Goal: Task Accomplishment & Management: Use online tool/utility

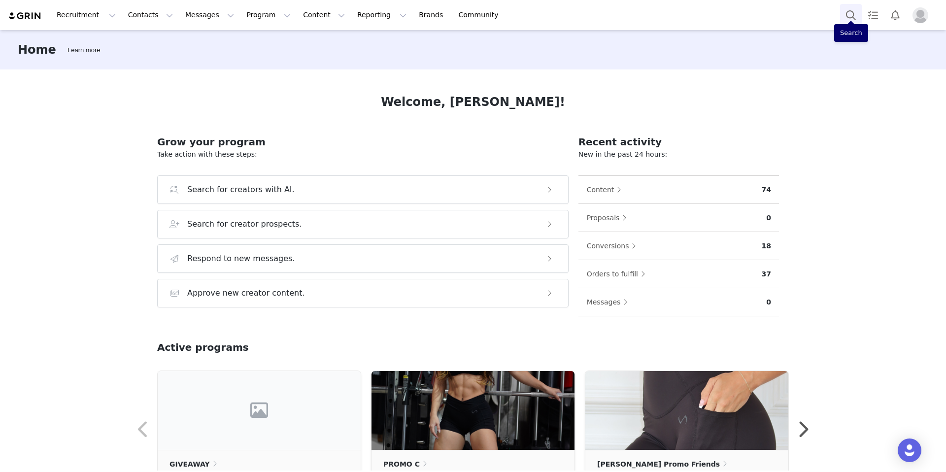
click at [848, 16] on button "Search" at bounding box center [851, 15] width 22 height 22
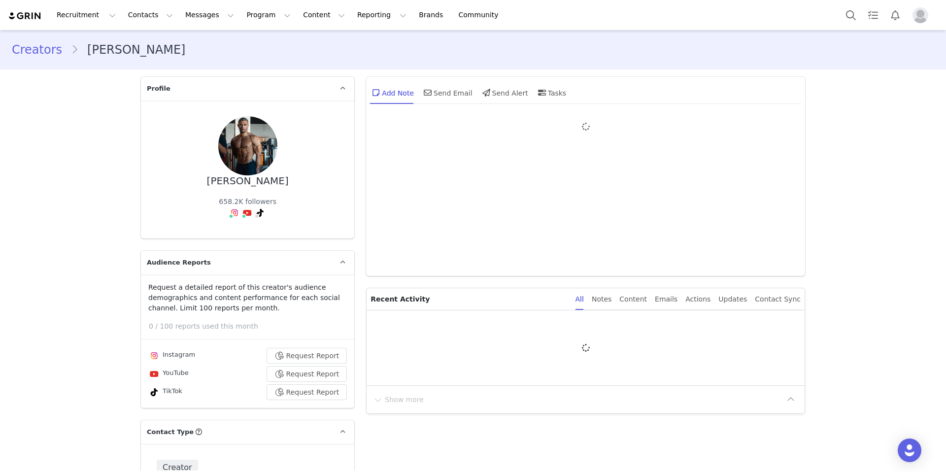
type input "+1 ([GEOGRAPHIC_DATA])"
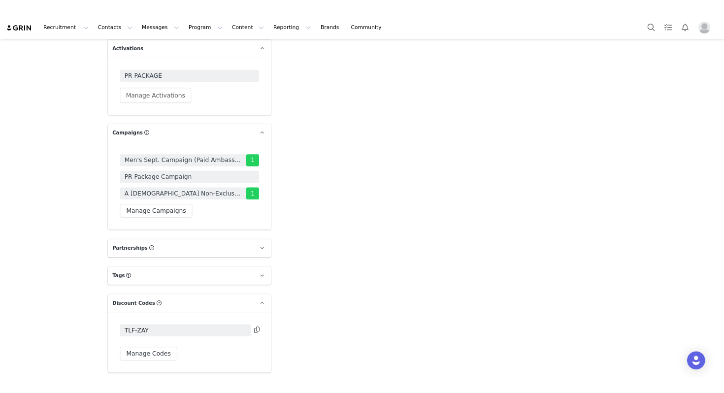
scroll to position [3179, 0]
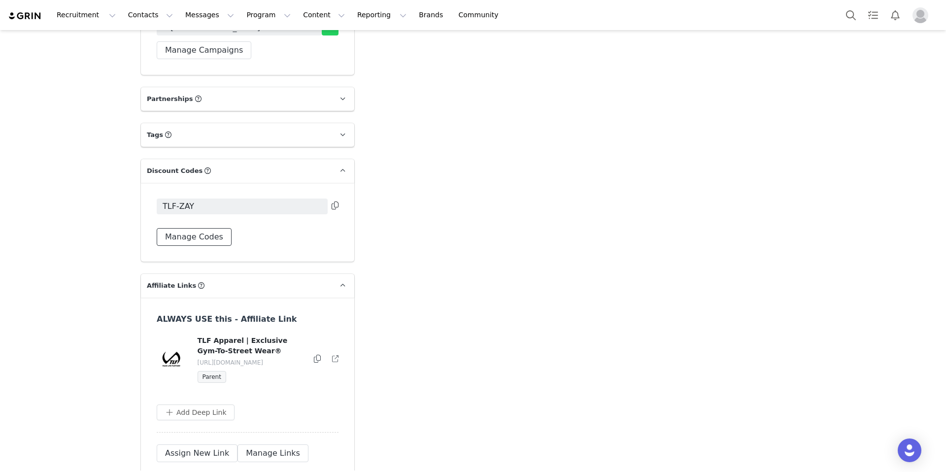
click at [198, 228] on button "Manage Codes" at bounding box center [194, 237] width 75 height 18
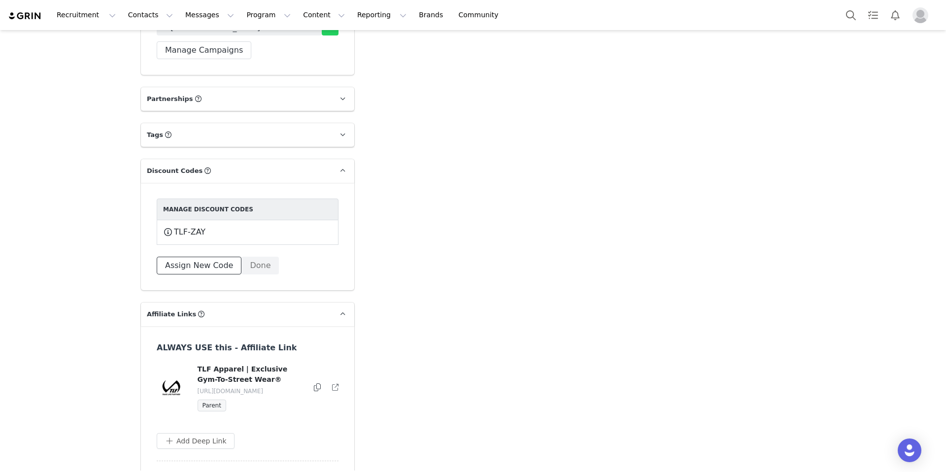
click at [194, 257] on button "Assign New Code" at bounding box center [199, 266] width 85 height 18
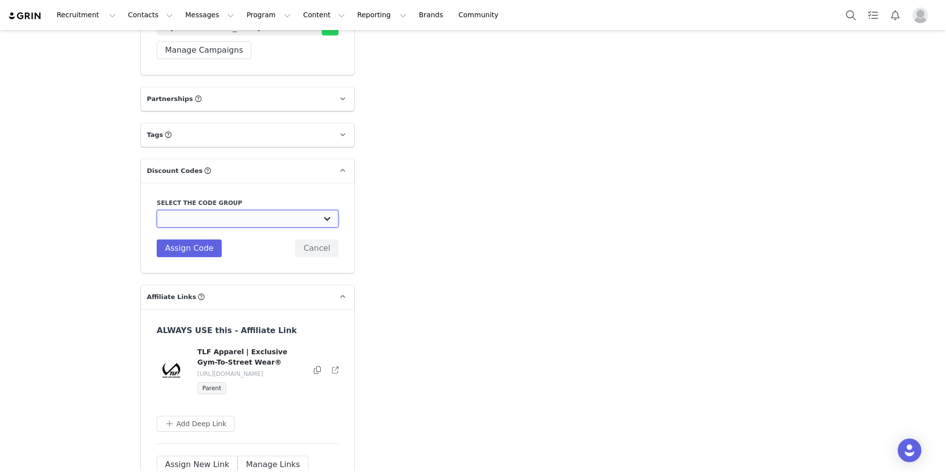
click at [325, 210] on select "TLF Apparel: DON'T USE - Exclusive Influencers Up Until March 20 TLF Apparel: D…" at bounding box center [248, 219] width 182 height 18
select select "1430"
click at [157, 210] on select "TLF Apparel: DON'T USE - Exclusive Influencers Up Until March 20 TLF Apparel: D…" at bounding box center [248, 219] width 182 height 18
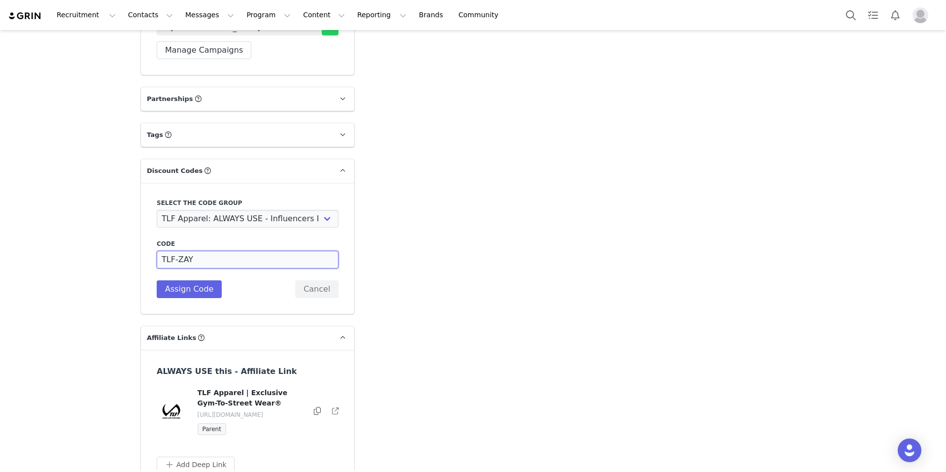
click at [176, 251] on input "TLF-ZAY" at bounding box center [248, 260] width 182 height 18
type input "ZAY"
click at [186, 280] on button "Assign Code" at bounding box center [189, 289] width 65 height 18
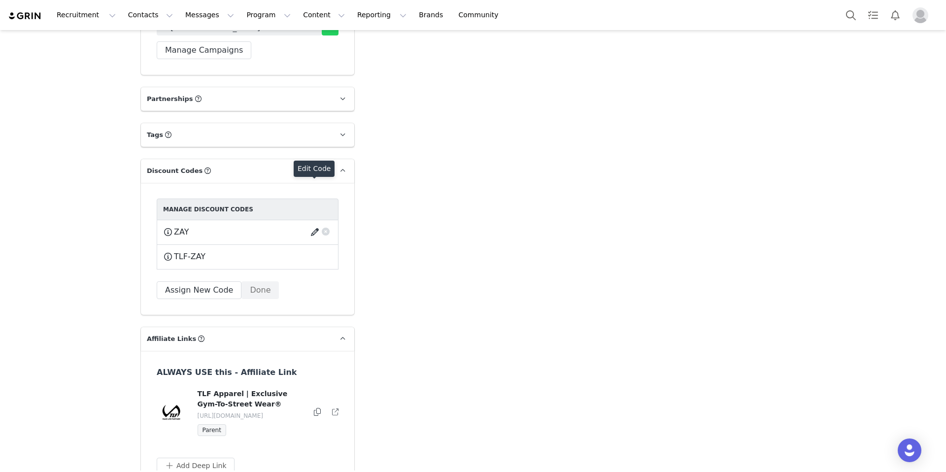
click at [311, 224] on button "button" at bounding box center [316, 232] width 13 height 16
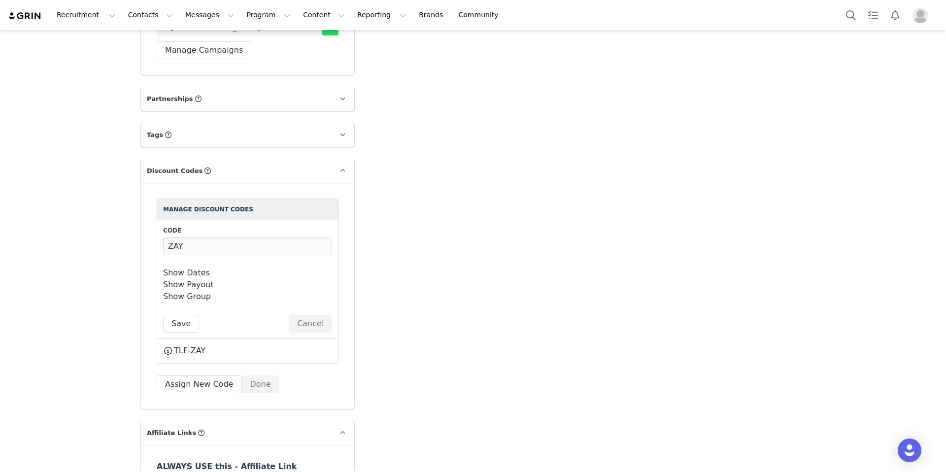
click at [198, 280] on link "Show Payout" at bounding box center [188, 284] width 51 height 9
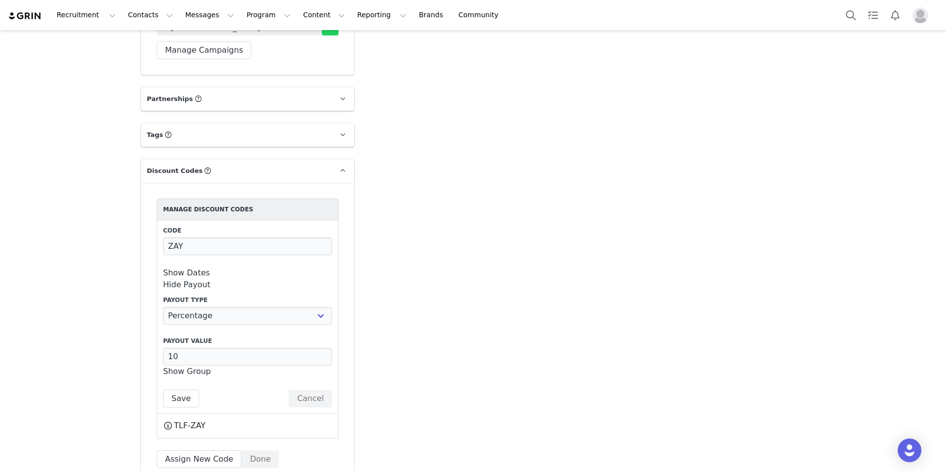
click at [257, 450] on button "Done" at bounding box center [259, 459] width 37 height 18
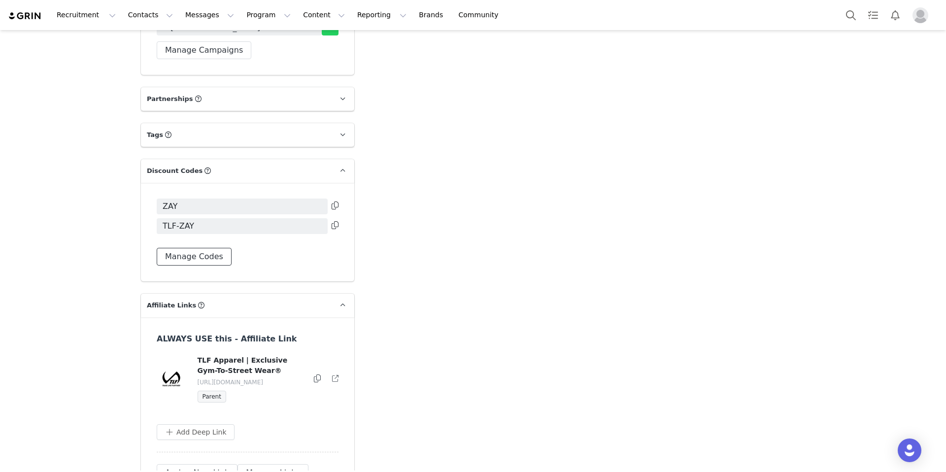
click at [197, 248] on button "Manage Codes" at bounding box center [194, 257] width 75 height 18
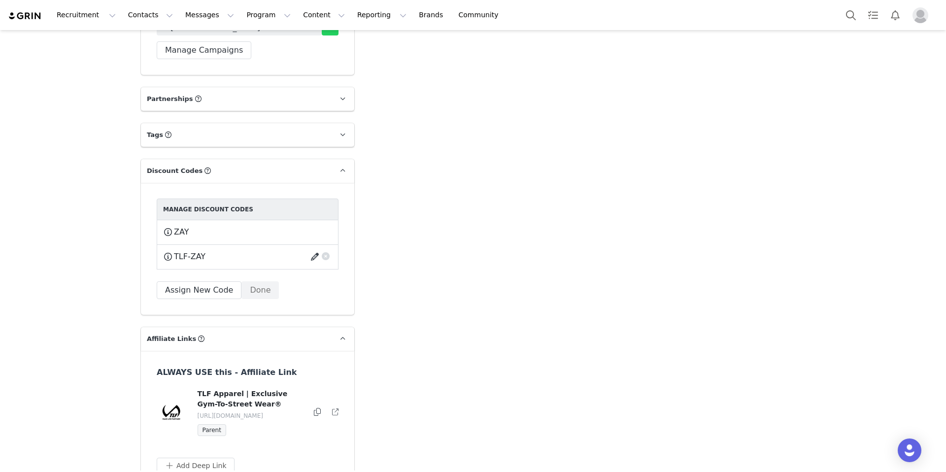
click at [311, 249] on button "button" at bounding box center [316, 257] width 13 height 16
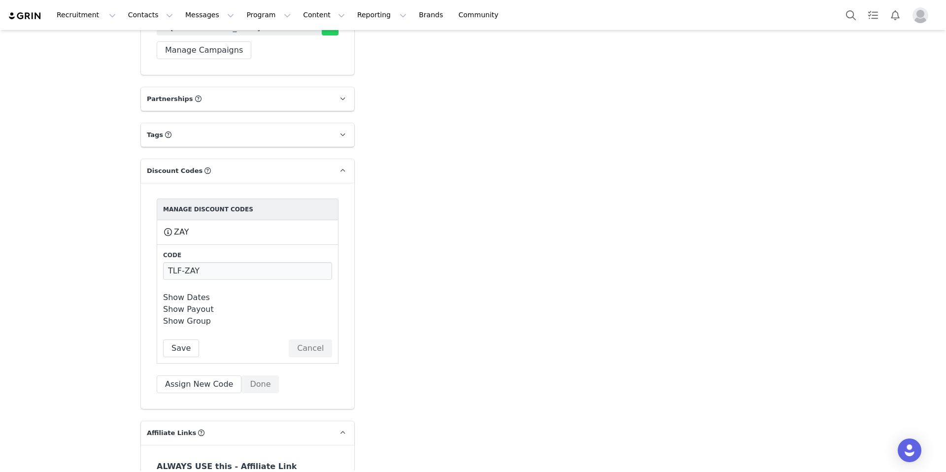
click at [200, 304] on link "Show Payout" at bounding box center [188, 308] width 51 height 9
